Goal: Task Accomplishment & Management: Manage account settings

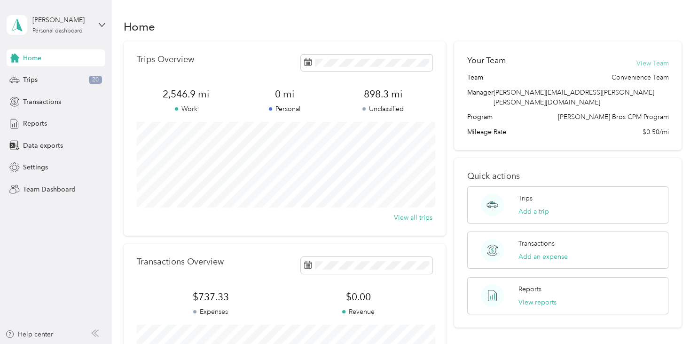
click at [652, 65] on button "View Team" at bounding box center [652, 63] width 32 height 10
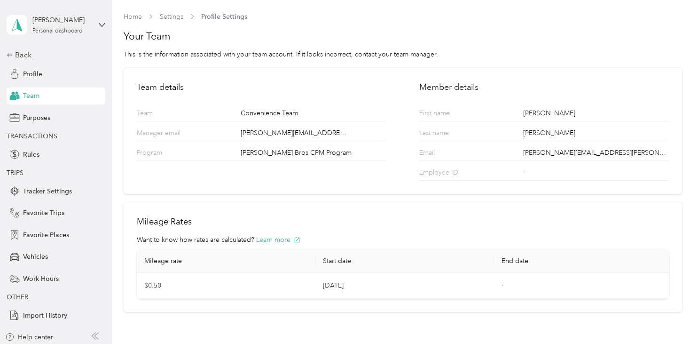
click at [27, 95] on span "Team" at bounding box center [31, 96] width 16 height 10
click at [8, 55] on icon at bounding box center [9, 54] width 5 height 3
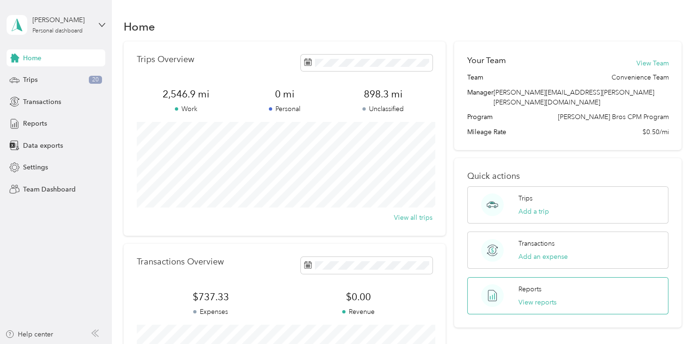
click at [547, 284] on div "Reports View reports" at bounding box center [538, 295] width 38 height 23
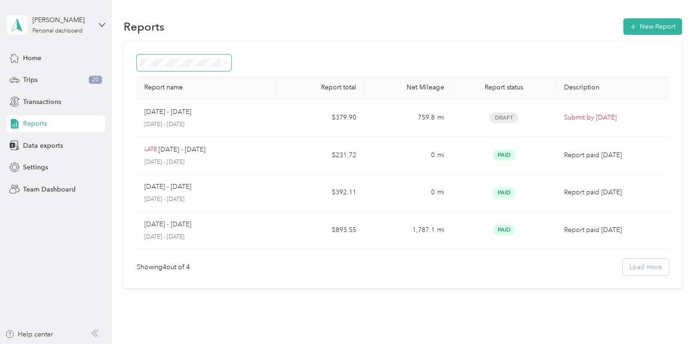
click at [223, 64] on span at bounding box center [225, 63] width 8 height 10
click at [41, 102] on span "Transactions" at bounding box center [42, 102] width 38 height 10
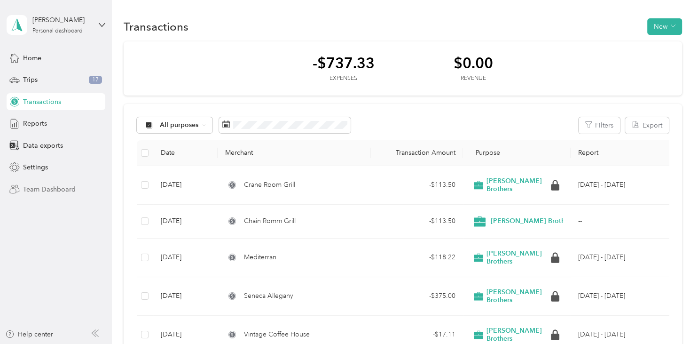
click at [36, 189] on span "Team Dashboard" at bounding box center [49, 189] width 53 height 10
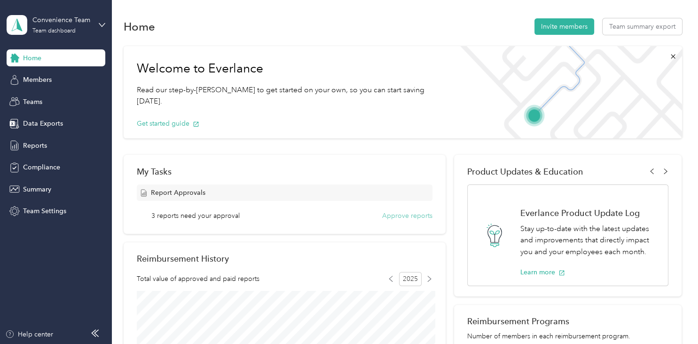
click at [411, 213] on button "Approve reports" at bounding box center [407, 216] width 50 height 10
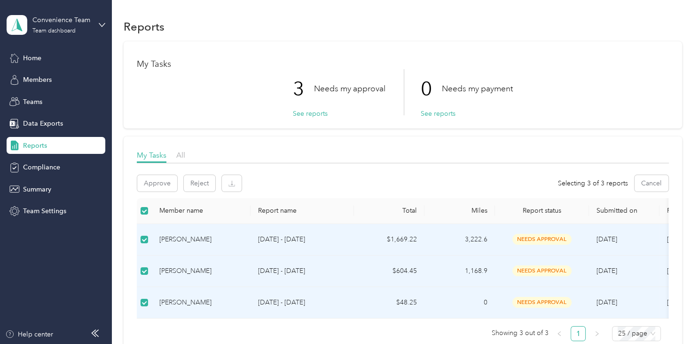
click at [537, 239] on span "needs approval" at bounding box center [542, 239] width 59 height 11
click at [158, 182] on button "Approve" at bounding box center [157, 183] width 40 height 16
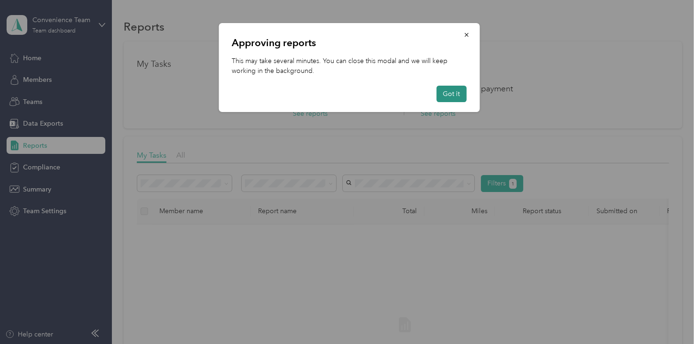
click at [452, 95] on button "Got it" at bounding box center [451, 94] width 30 height 16
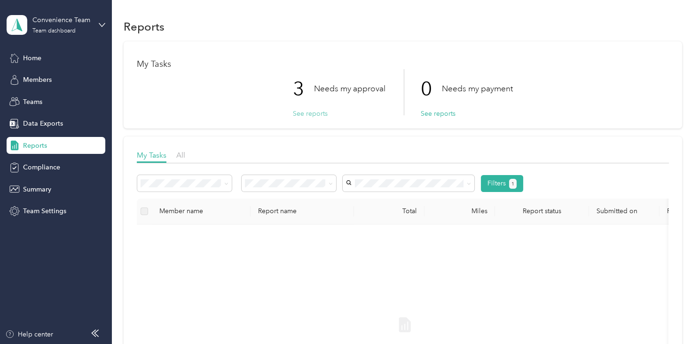
click at [312, 111] on button "See reports" at bounding box center [310, 114] width 35 height 10
click at [42, 60] on div "Home" at bounding box center [56, 57] width 99 height 17
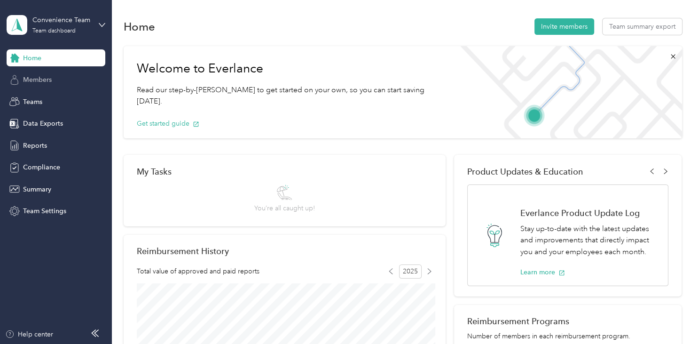
click at [48, 81] on span "Members" at bounding box center [37, 80] width 29 height 10
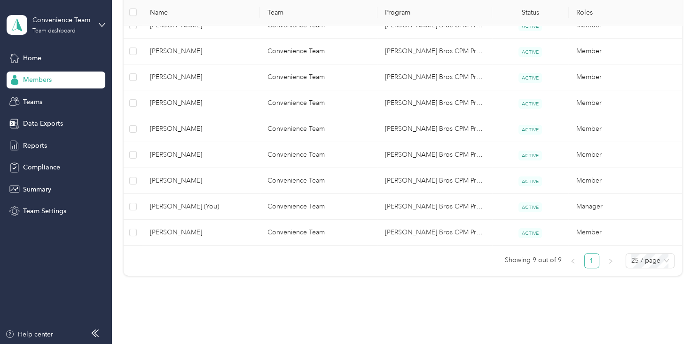
scroll to position [300, 0]
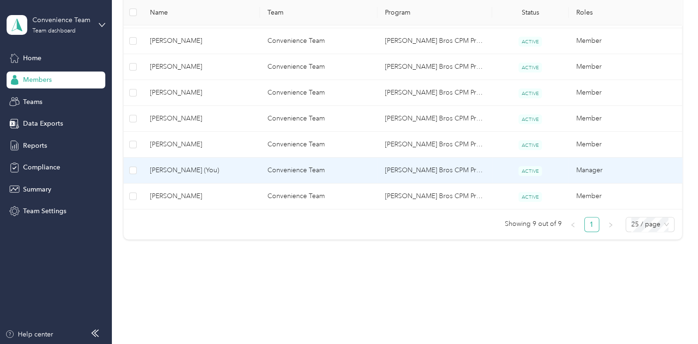
click at [195, 168] on span "Brian Scott (You)" at bounding box center [201, 170] width 103 height 10
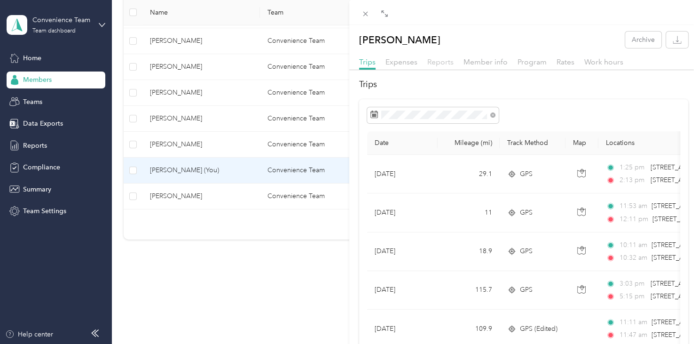
click at [438, 63] on span "Reports" at bounding box center [440, 61] width 26 height 9
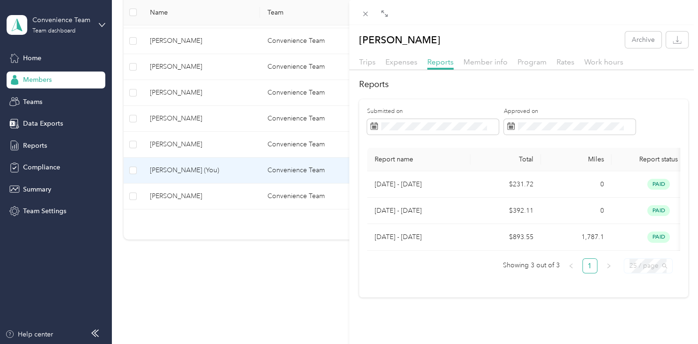
click at [633, 270] on span "25 / page" at bounding box center [649, 266] width 38 height 14
click at [640, 232] on div "50 / page" at bounding box center [648, 232] width 33 height 10
click at [368, 61] on span "Trips" at bounding box center [367, 61] width 16 height 9
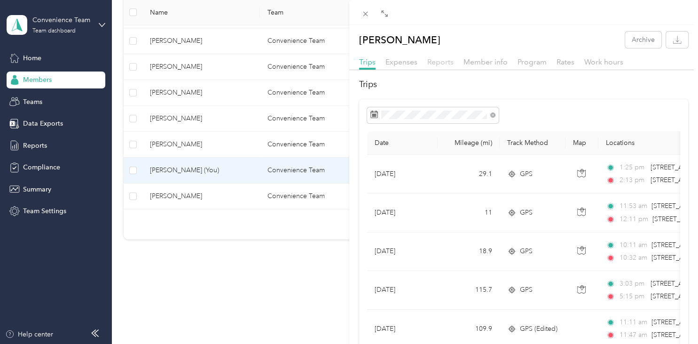
click at [445, 62] on span "Reports" at bounding box center [440, 61] width 26 height 9
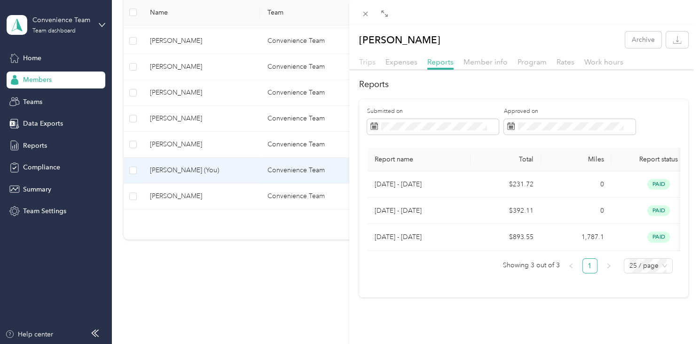
click at [370, 61] on span "Trips" at bounding box center [367, 61] width 16 height 9
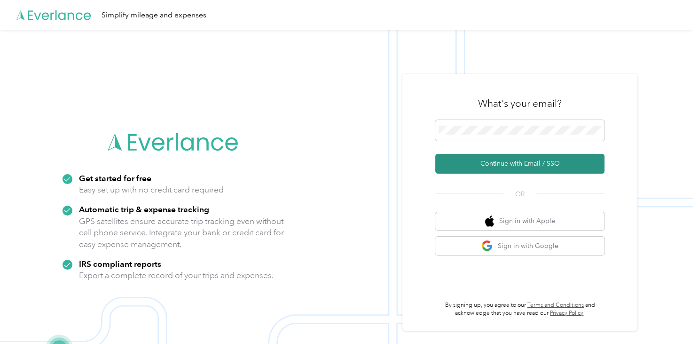
click at [503, 166] on button "Continue with Email / SSO" at bounding box center [519, 164] width 169 height 20
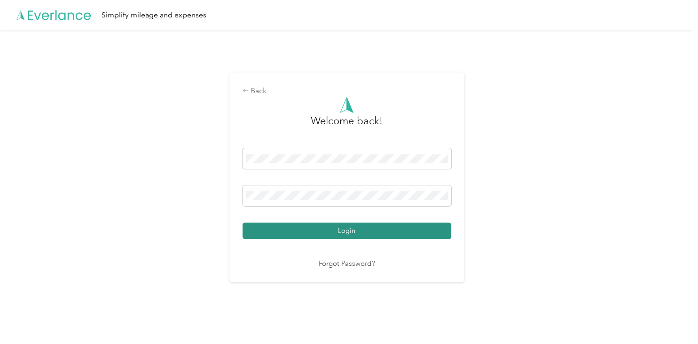
click at [355, 231] on button "Login" at bounding box center [347, 230] width 209 height 16
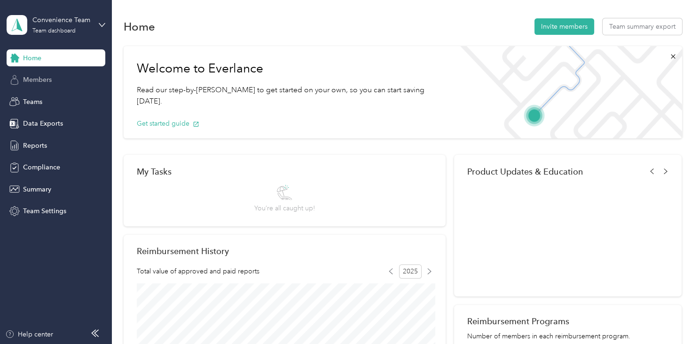
click at [37, 84] on span "Members" at bounding box center [37, 80] width 29 height 10
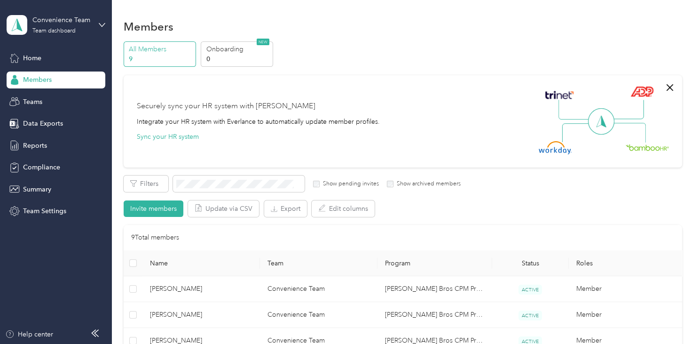
click at [149, 49] on p "All Members" at bounding box center [161, 49] width 64 height 10
click at [32, 57] on span "Home" at bounding box center [32, 58] width 18 height 10
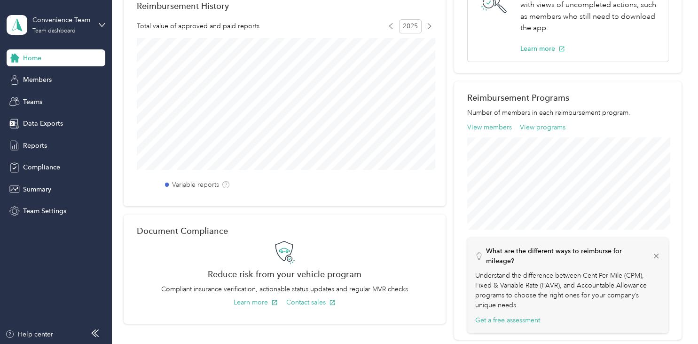
scroll to position [328, 0]
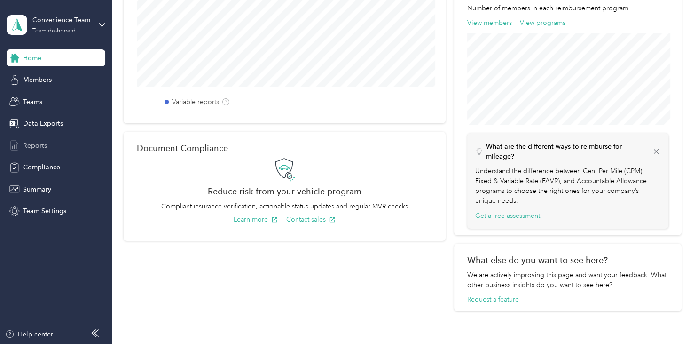
click at [48, 145] on div "Reports" at bounding box center [56, 145] width 99 height 17
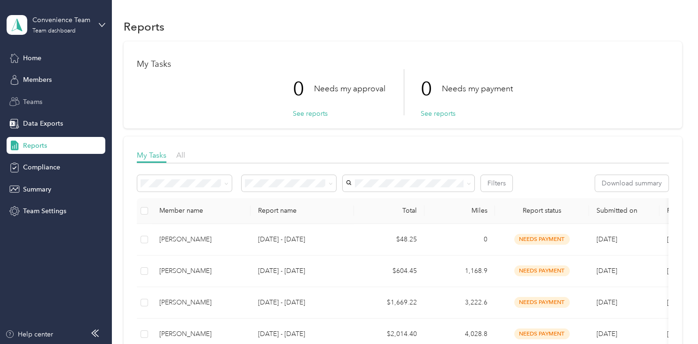
click at [37, 104] on span "Teams" at bounding box center [32, 102] width 19 height 10
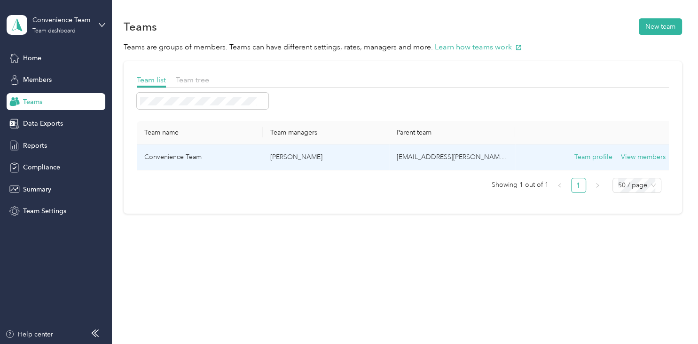
click at [166, 158] on td "Convenience Team" at bounding box center [200, 157] width 126 height 26
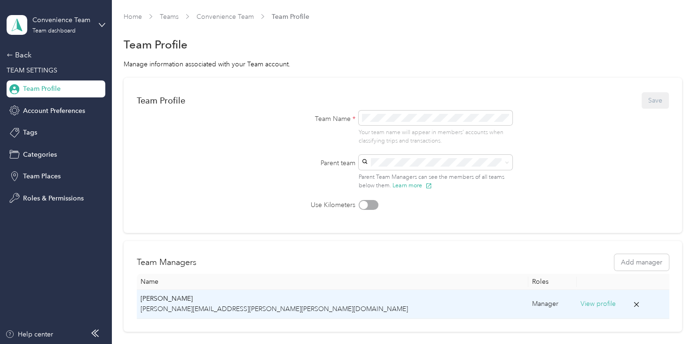
click at [170, 300] on p "[PERSON_NAME]" at bounding box center [333, 298] width 384 height 10
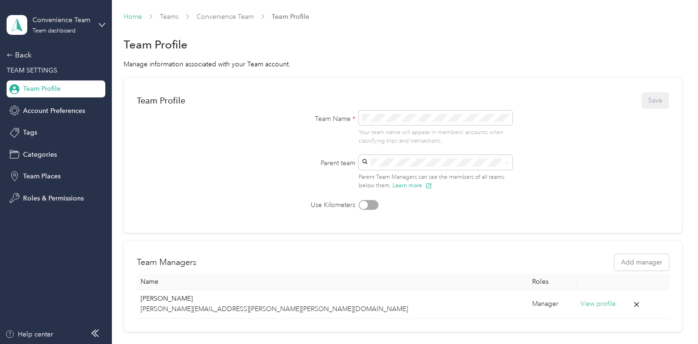
click at [127, 16] on link "Home" at bounding box center [133, 17] width 18 height 8
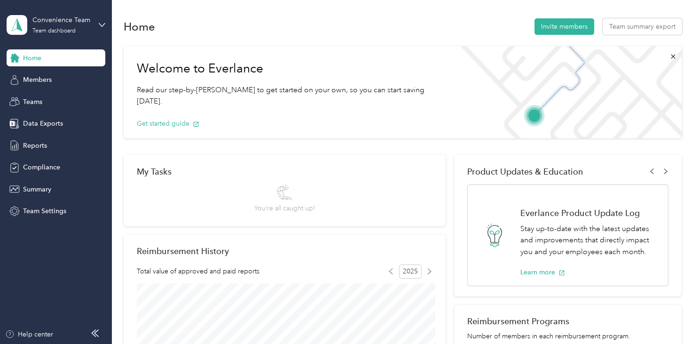
scroll to position [328, 0]
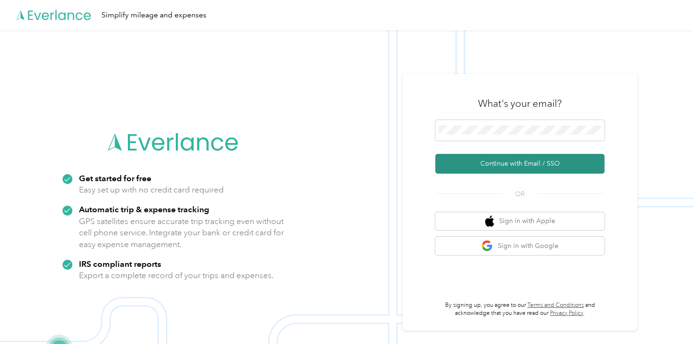
click at [503, 161] on button "Continue with Email / SSO" at bounding box center [519, 164] width 169 height 20
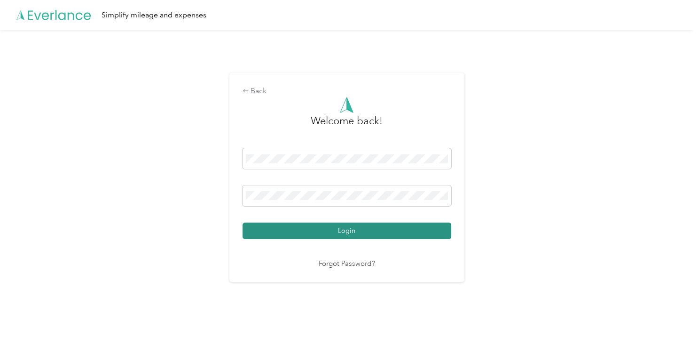
click at [344, 232] on button "Login" at bounding box center [347, 230] width 209 height 16
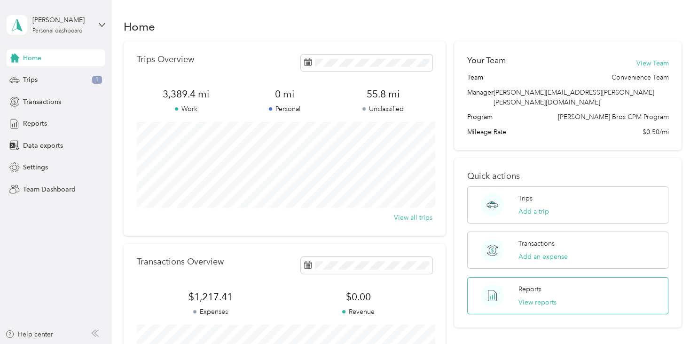
click at [538, 284] on p "Reports" at bounding box center [530, 289] width 23 height 10
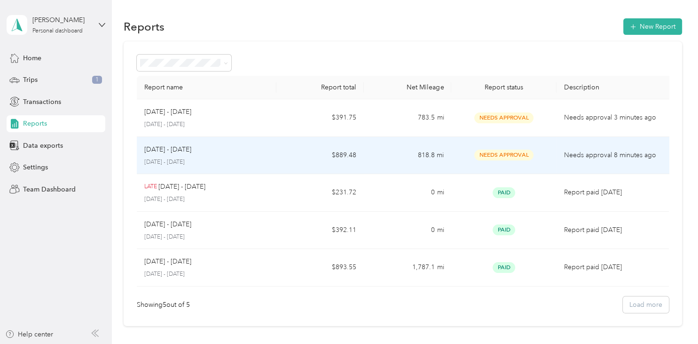
click at [172, 156] on div "[DATE] - [DATE] [DATE] - [DATE]" at bounding box center [206, 155] width 125 height 22
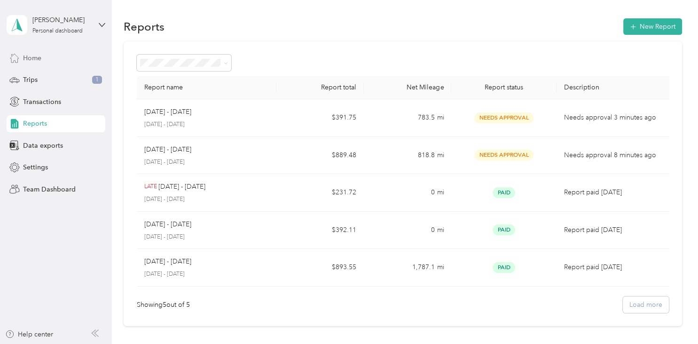
click at [30, 61] on span "Home" at bounding box center [32, 58] width 18 height 10
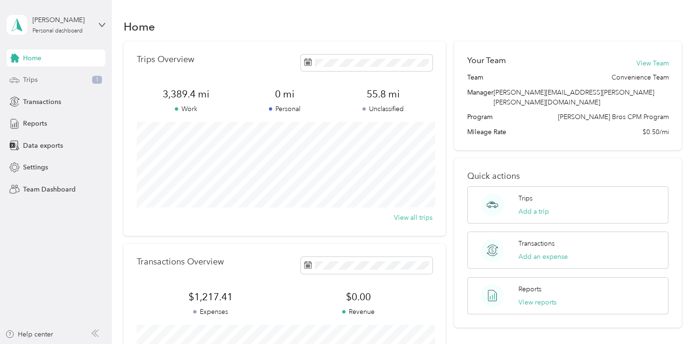
click at [28, 79] on span "Trips" at bounding box center [30, 80] width 15 height 10
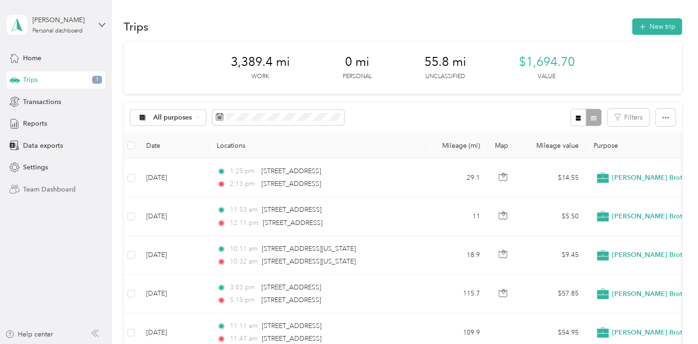
click at [39, 186] on span "Team Dashboard" at bounding box center [49, 189] width 53 height 10
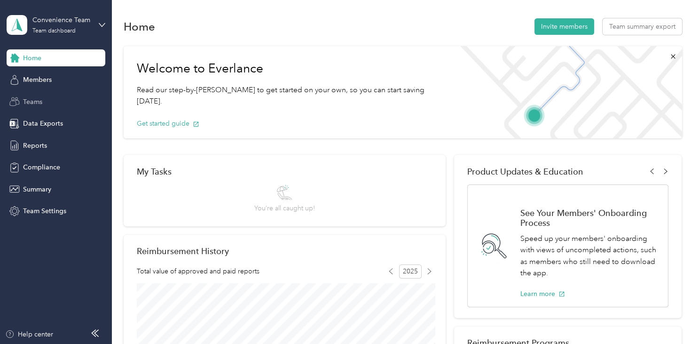
click at [43, 107] on div "Teams" at bounding box center [56, 101] width 99 height 17
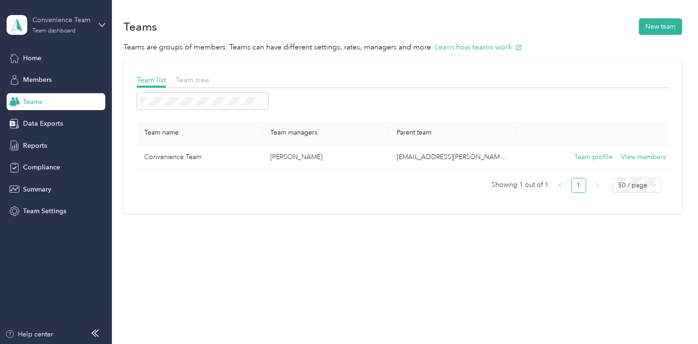
click at [42, 22] on div "Convenience Team" at bounding box center [61, 20] width 59 height 10
click at [32, 117] on div "Log out" at bounding box center [33, 119] width 36 height 10
